Goal: Find specific page/section: Find specific page/section

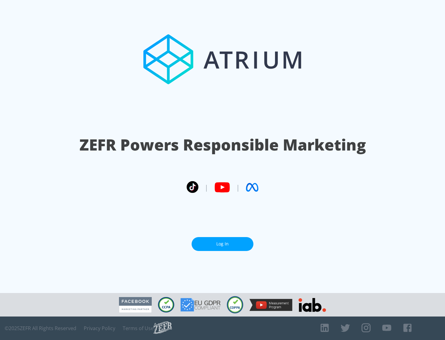
click at [223, 241] on link "Log In" at bounding box center [223, 244] width 62 height 14
